Goal: Information Seeking & Learning: Learn about a topic

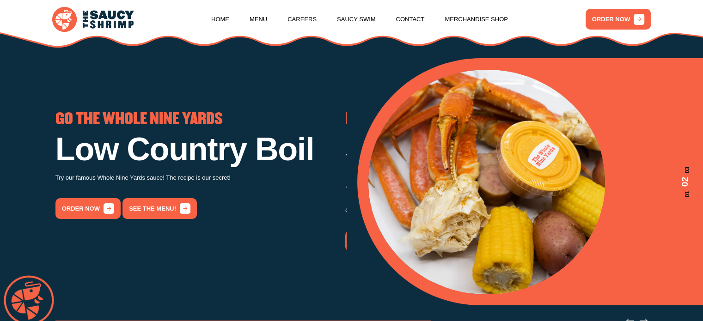
scroll to position [139, 0]
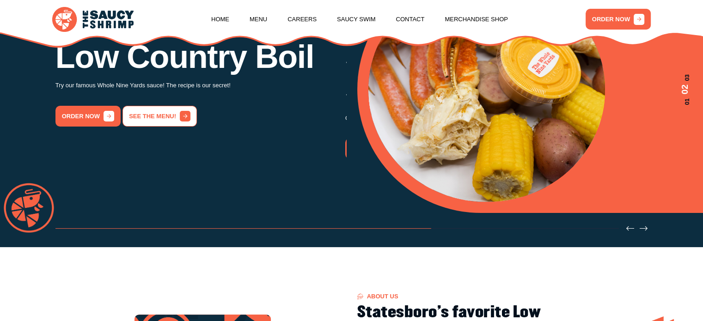
click at [143, 127] on link "See the menu!" at bounding box center [159, 116] width 74 height 21
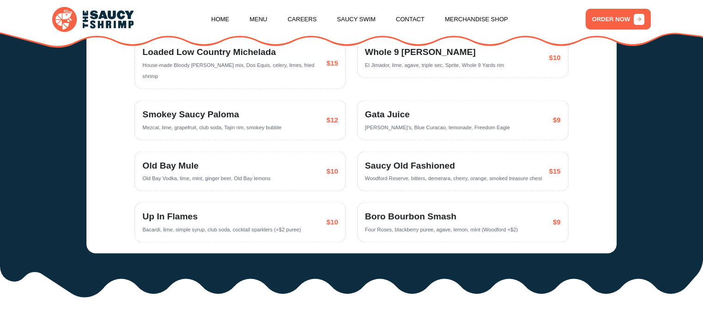
scroll to position [1677, 0]
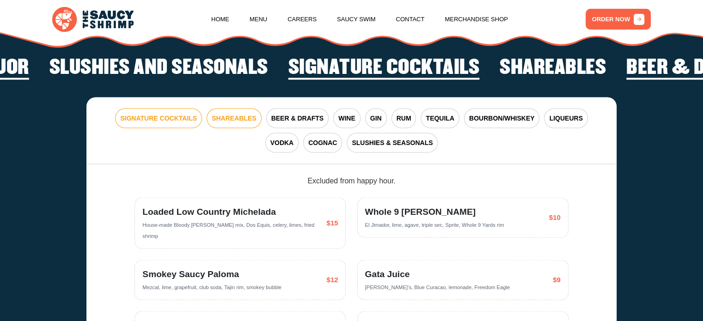
click at [230, 116] on span "SHAREABLES" at bounding box center [234, 118] width 44 height 10
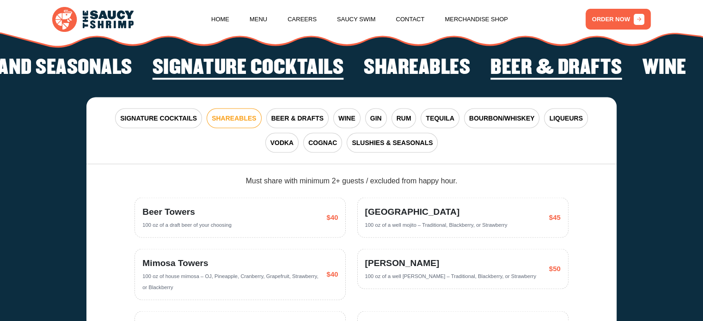
click at [222, 120] on span "SHAREABLES" at bounding box center [234, 118] width 44 height 10
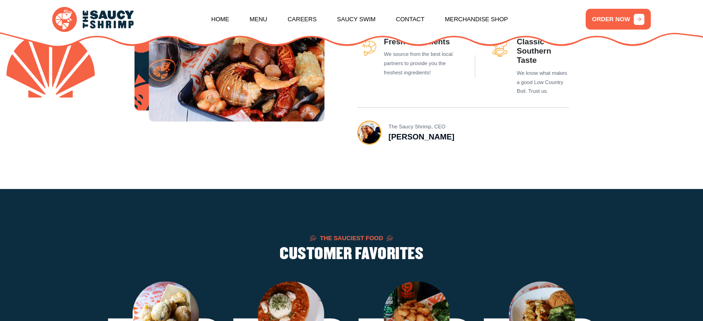
scroll to position [0, 0]
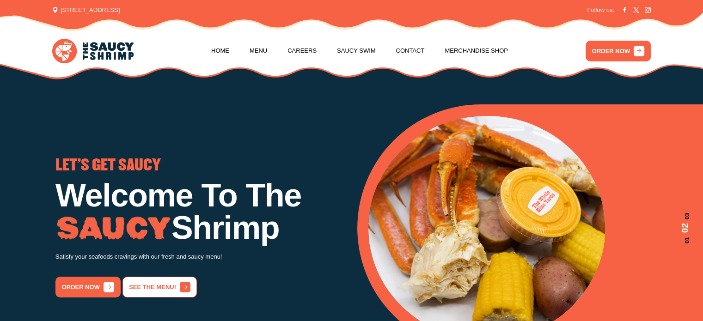
click at [162, 291] on link "See the menu!" at bounding box center [159, 287] width 74 height 21
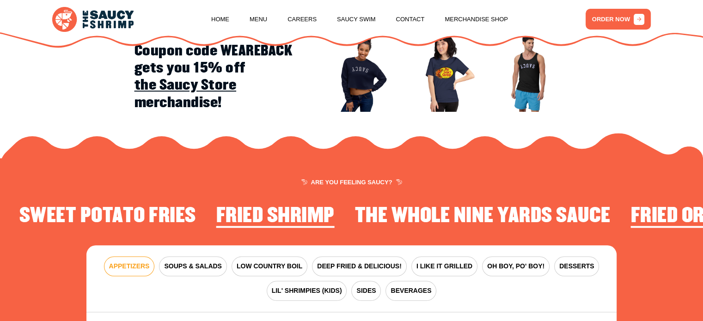
scroll to position [1123, 0]
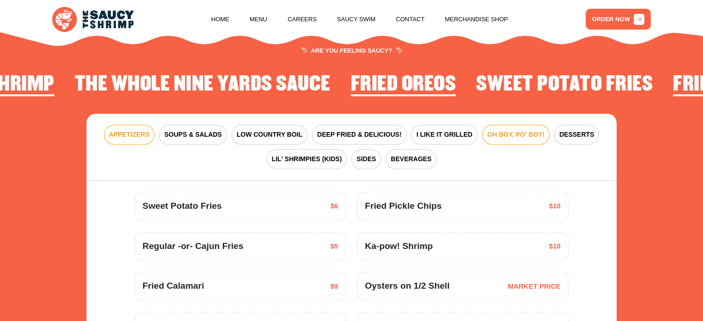
click at [504, 133] on span "OH BOY, PO' BOY!" at bounding box center [515, 135] width 57 height 10
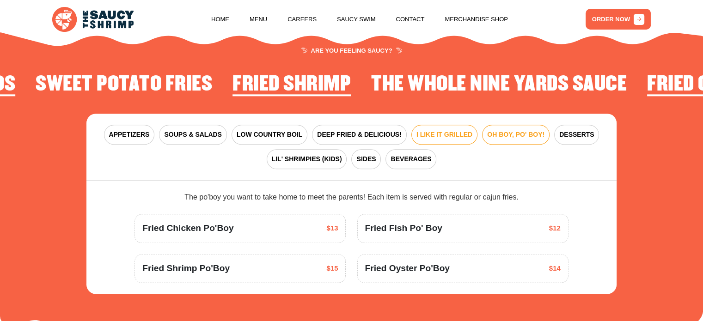
click at [439, 135] on span "I LIKE IT GRILLED" at bounding box center [444, 135] width 56 height 10
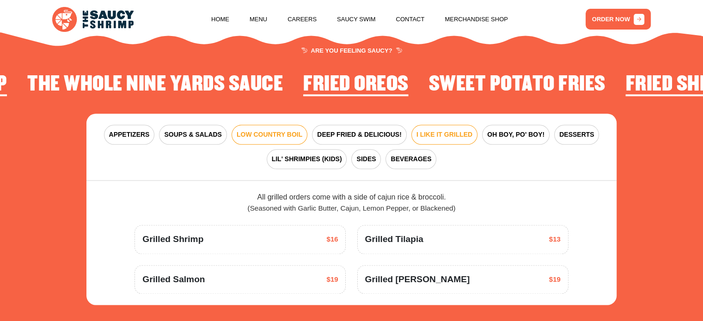
click at [252, 133] on span "LOW COUNTRY BOIL" at bounding box center [269, 135] width 66 height 10
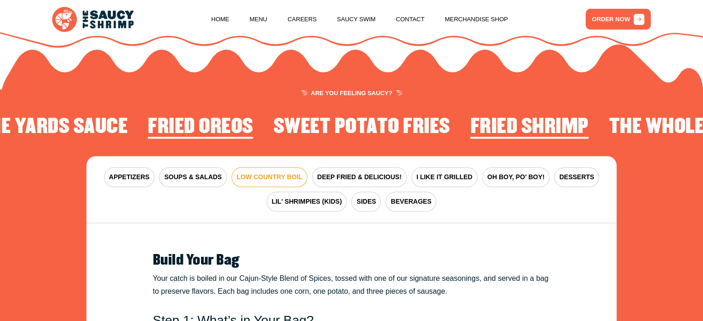
scroll to position [1077, 0]
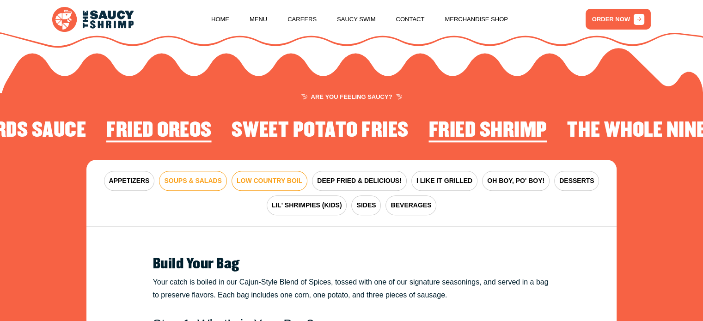
click at [204, 177] on span "SOUPS & SALADS" at bounding box center [192, 181] width 57 height 10
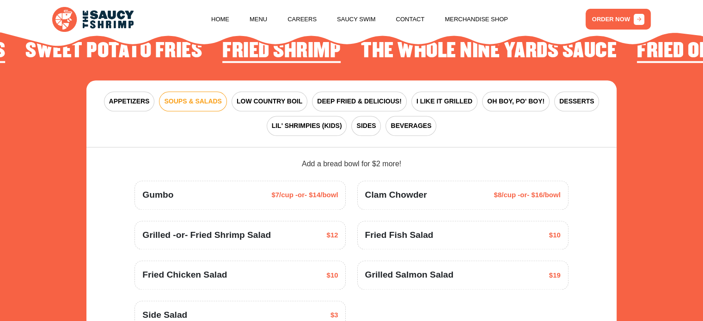
scroll to position [1031, 0]
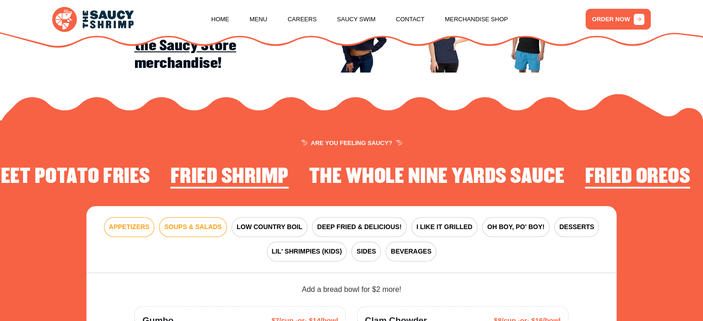
click at [131, 229] on span "APPETIZERS" at bounding box center [129, 227] width 41 height 10
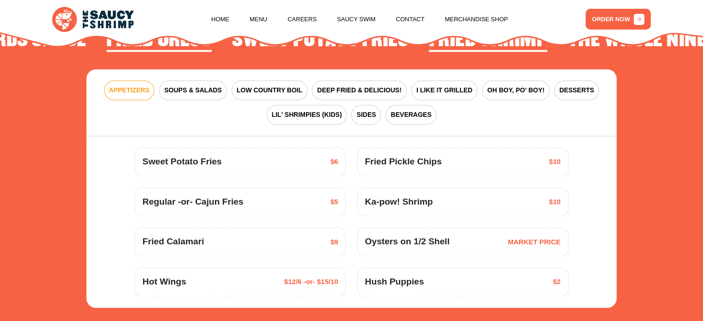
scroll to position [1169, 0]
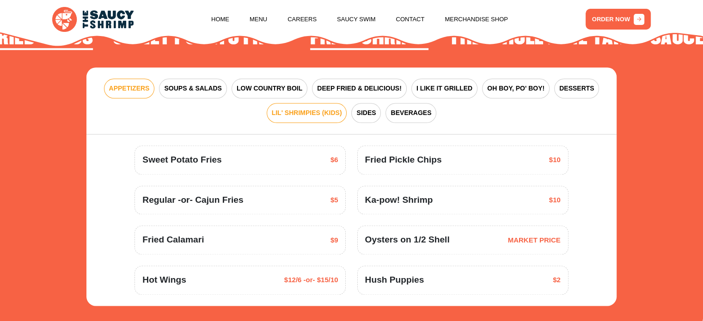
click at [299, 112] on span "LIL' SHRIMPIES (KIDS)" at bounding box center [307, 113] width 70 height 10
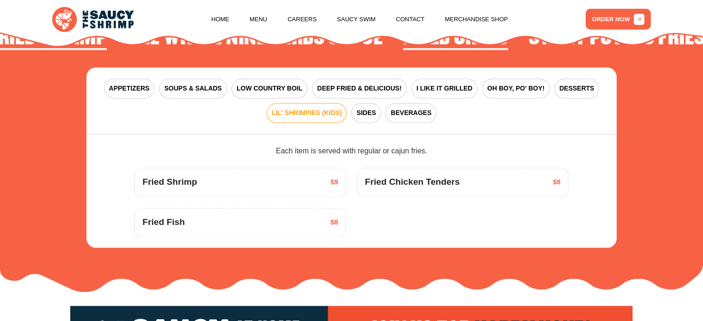
click at [169, 218] on span "Fried Fish" at bounding box center [163, 222] width 42 height 13
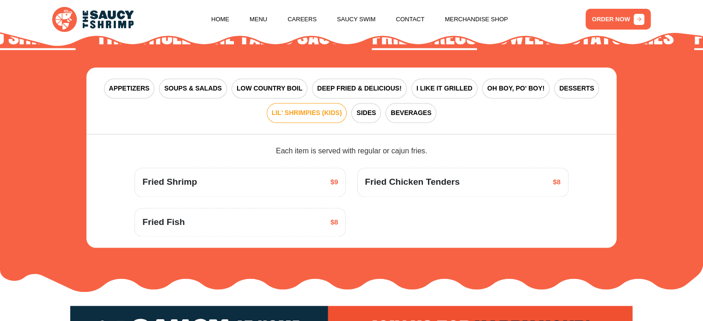
click at [169, 226] on span "Fried Fish" at bounding box center [163, 222] width 42 height 13
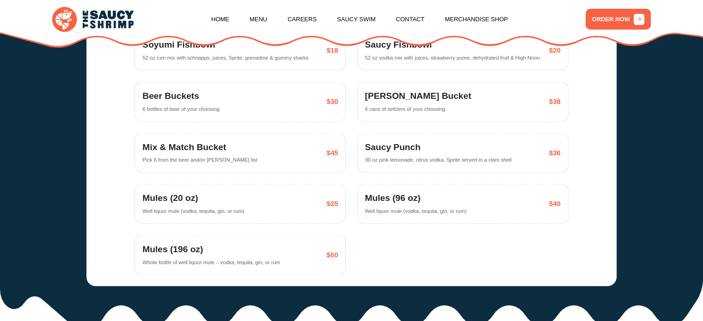
scroll to position [2001, 0]
